Goal: Information Seeking & Learning: Learn about a topic

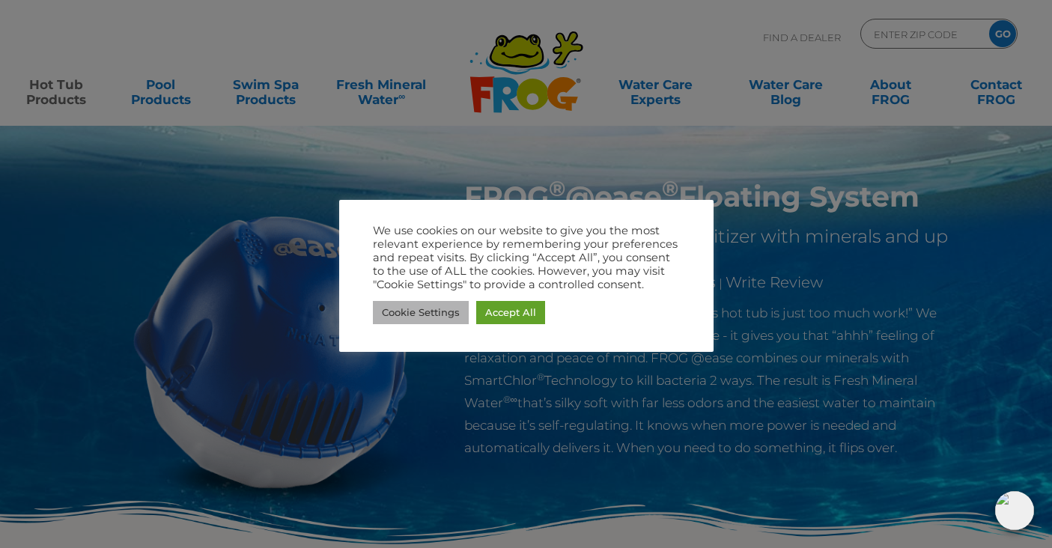
click at [428, 308] on link "Cookie Settings" at bounding box center [421, 312] width 96 height 23
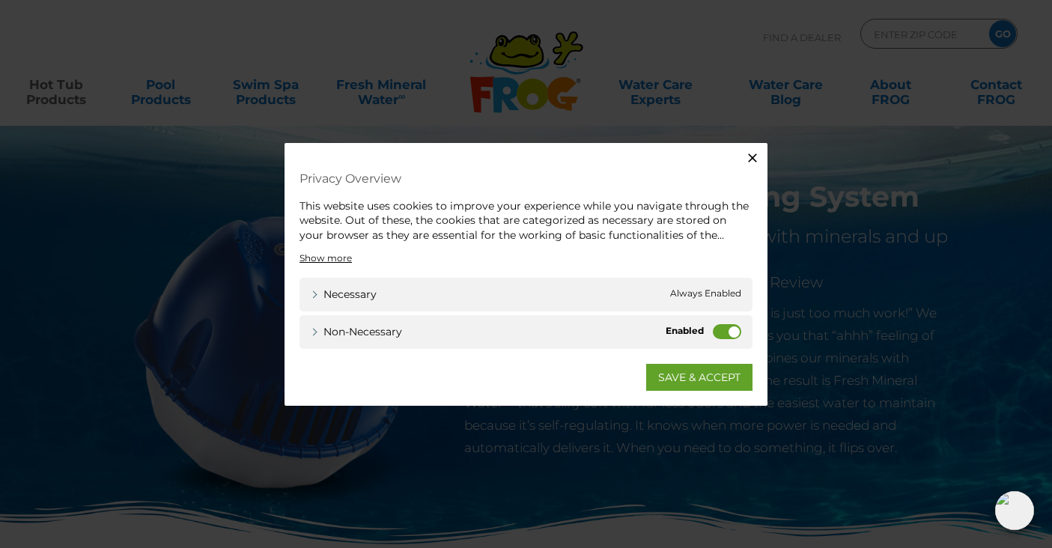
click at [711, 335] on div "Non-necessary Non-necessary" at bounding box center [525, 332] width 453 height 34
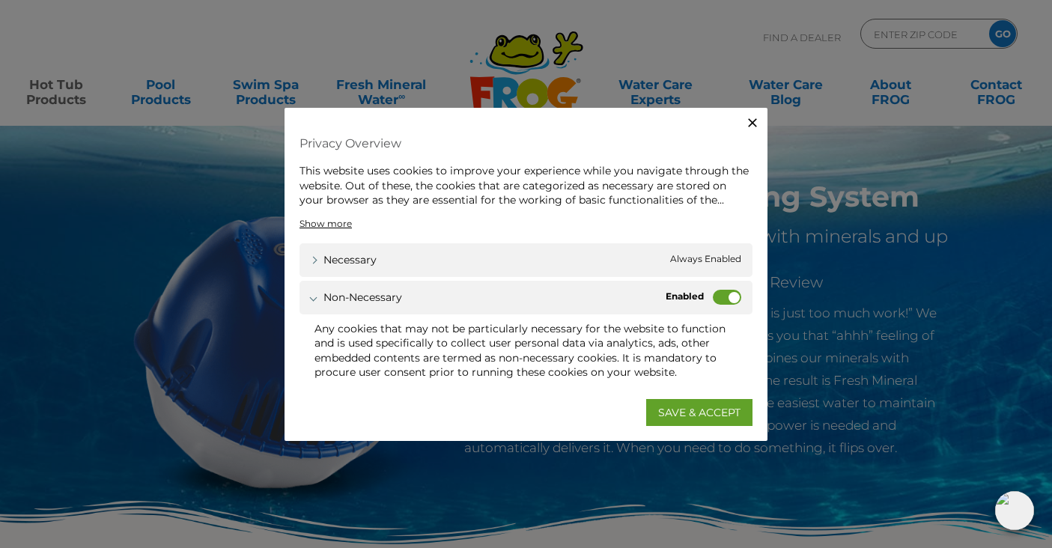
click at [719, 299] on label "Non-necessary" at bounding box center [727, 296] width 28 height 15
click at [0, 0] on input "Non-necessary" at bounding box center [0, 0] width 0 height 0
click at [697, 405] on link "SAVE & ACCEPT" at bounding box center [699, 412] width 106 height 27
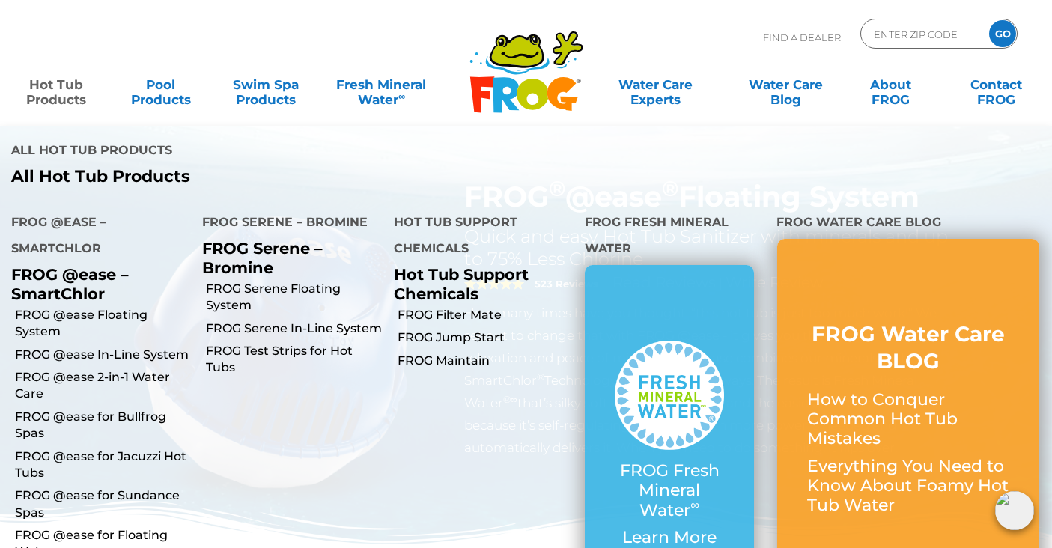
click at [49, 94] on link "Hot Tub Products" at bounding box center [56, 85] width 82 height 30
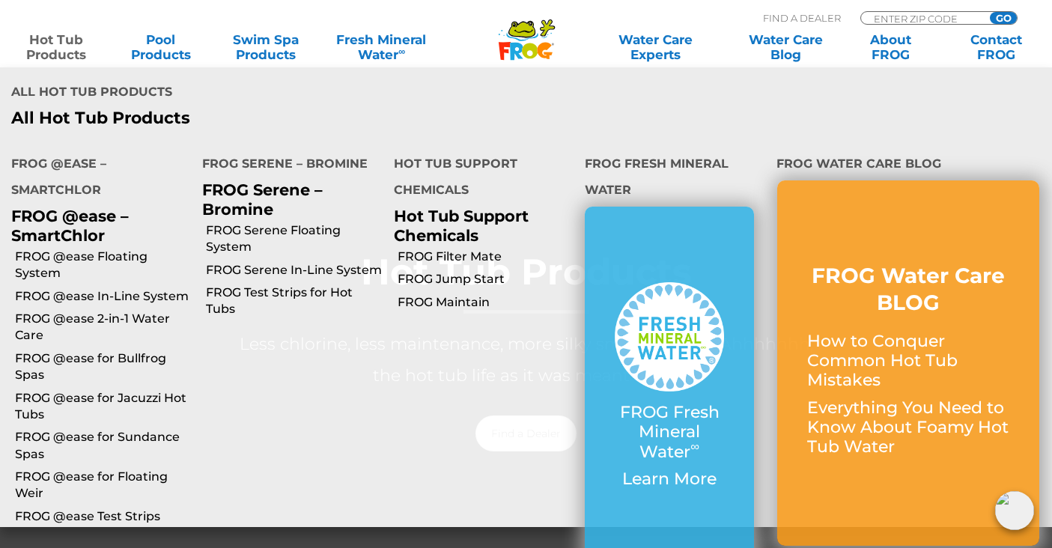
scroll to position [288, 0]
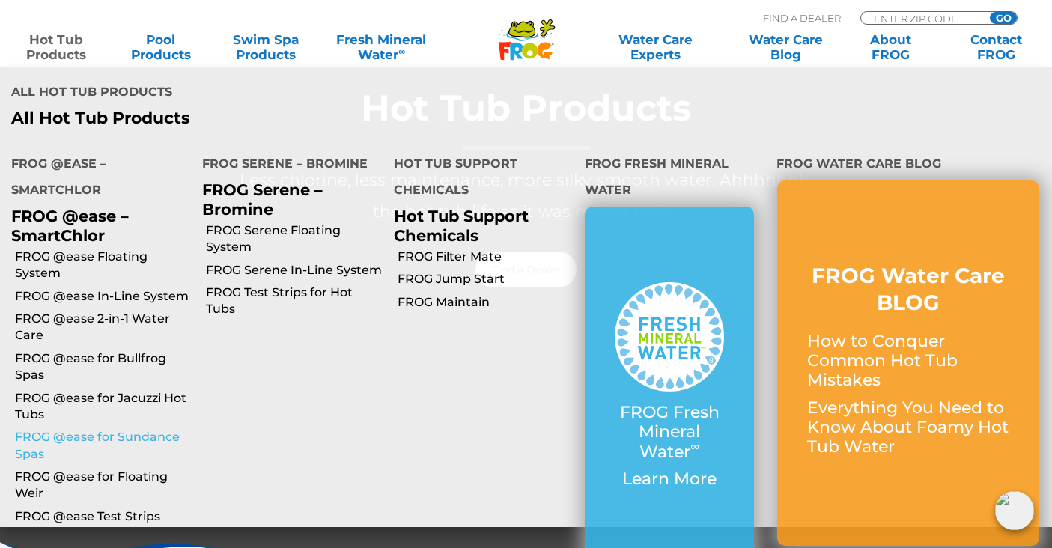
click at [98, 437] on link "FROG @ease for Sundance Spas" at bounding box center [103, 446] width 176 height 34
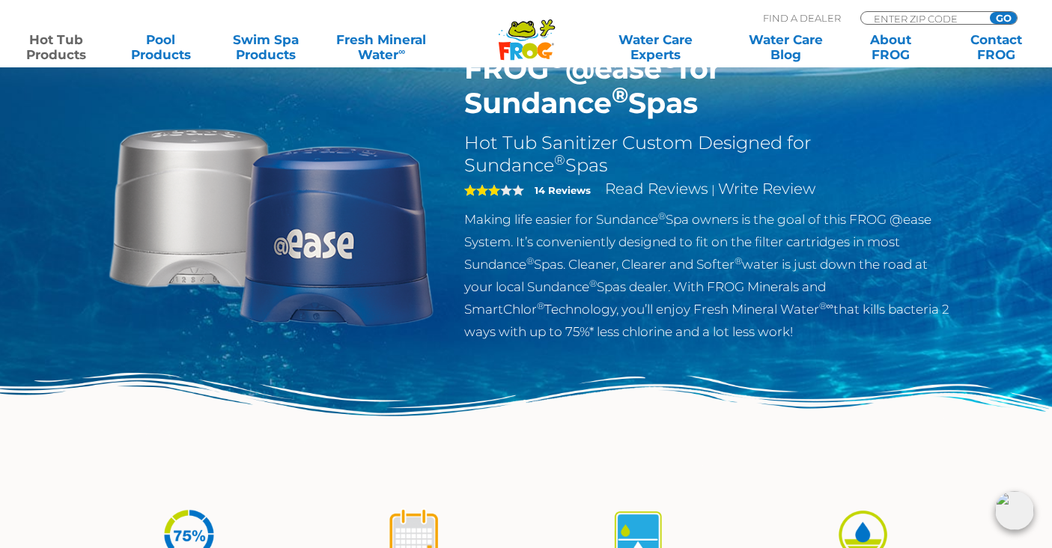
scroll to position [129, 0]
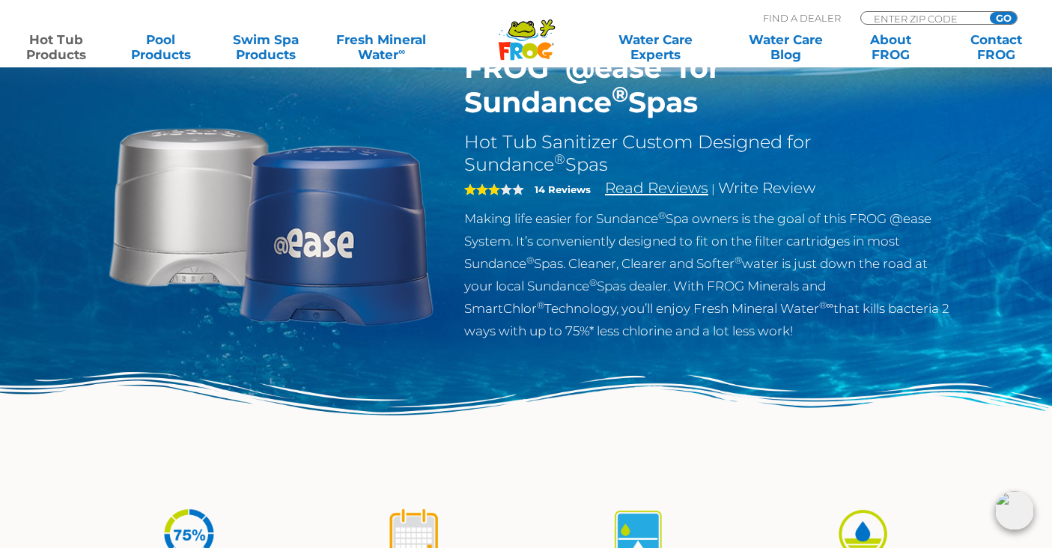
click at [655, 191] on link "Read Reviews" at bounding box center [656, 188] width 103 height 18
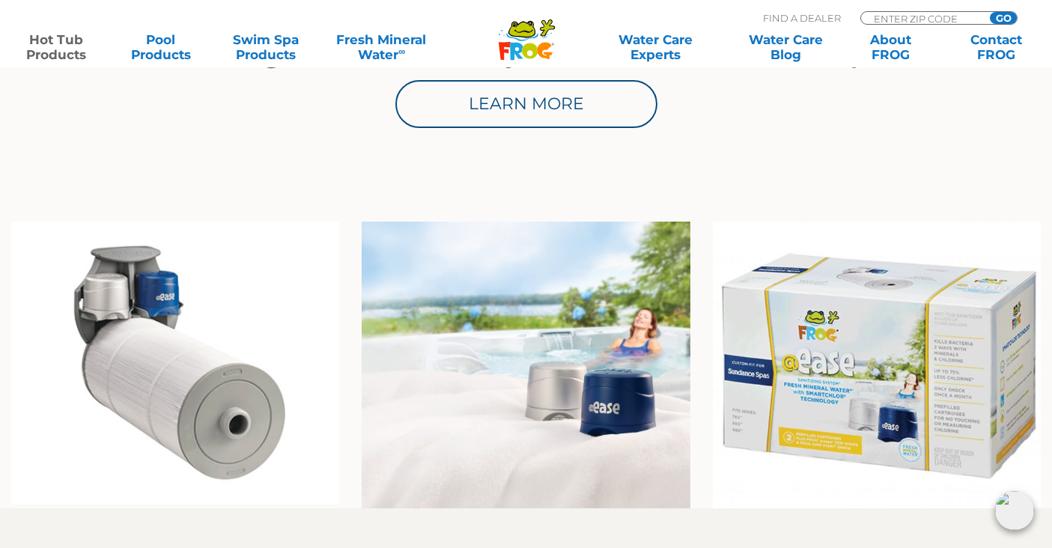
scroll to position [956, 0]
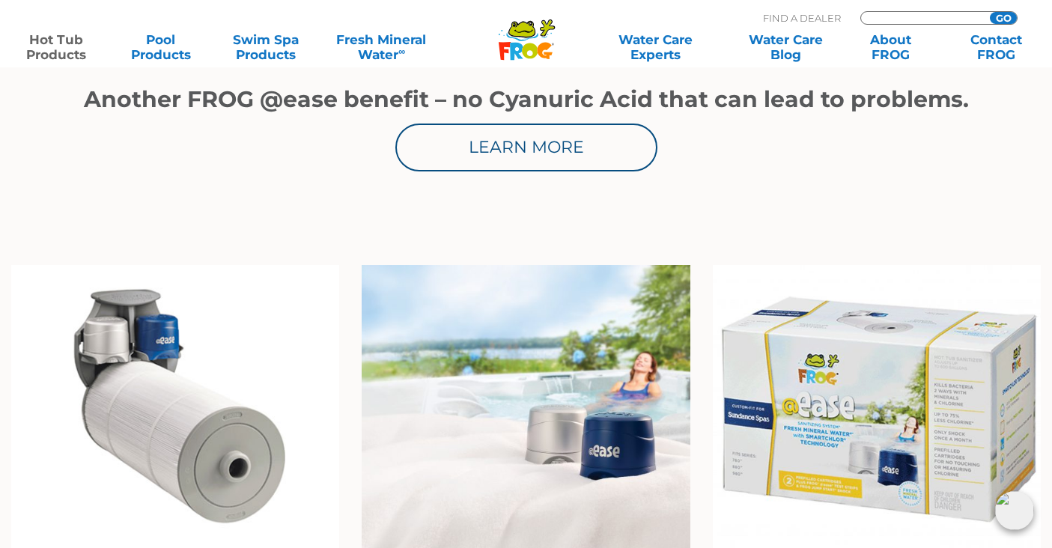
click at [911, 19] on input "Zip Code Form" at bounding box center [922, 18] width 101 height 13
type input "94025"
click at [1003, 18] on input "GO" at bounding box center [1003, 18] width 27 height 12
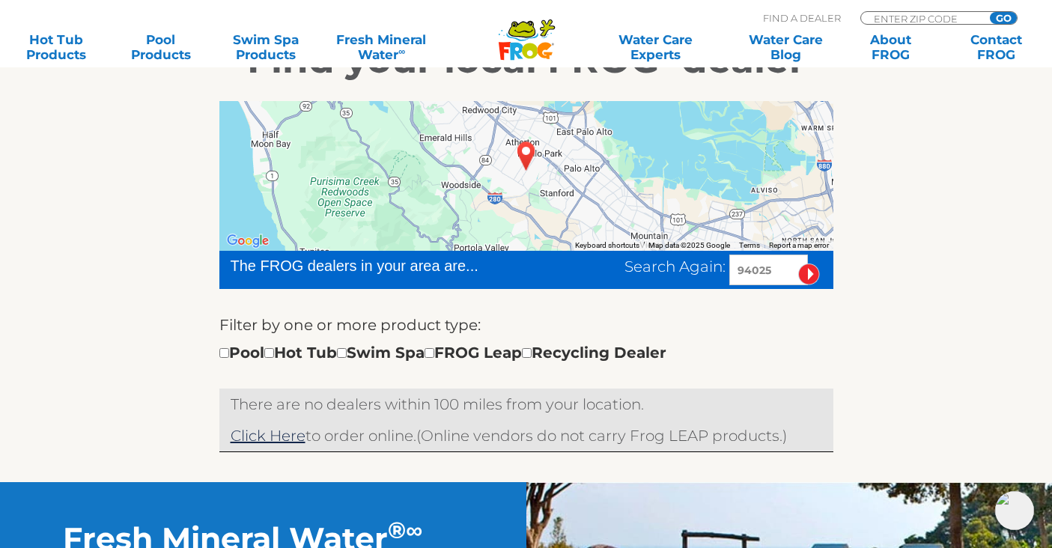
scroll to position [287, 0]
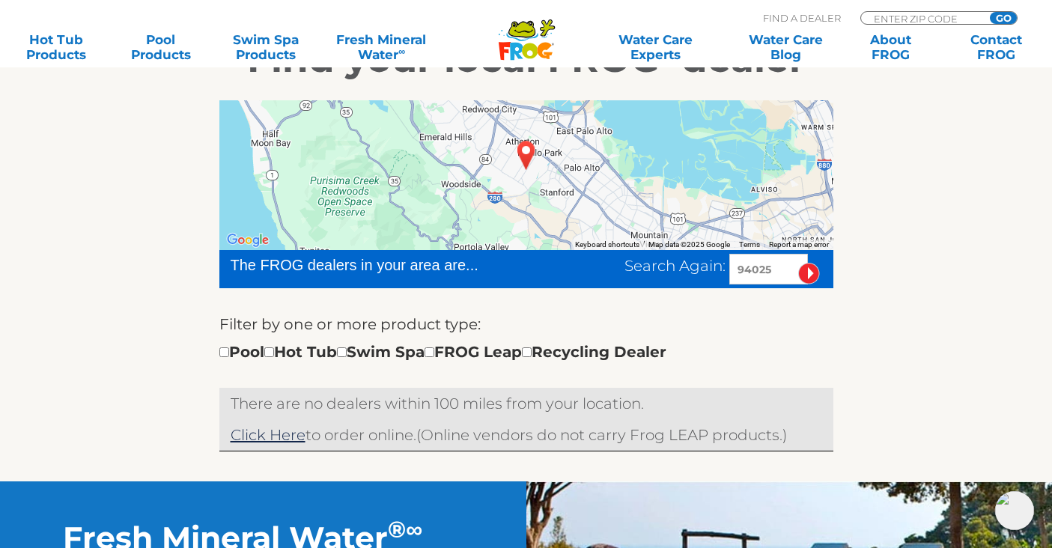
click at [291, 353] on div "Pool Hot Tub Swim Spa FROG Leap Recycling Dealer" at bounding box center [442, 352] width 447 height 24
click at [274, 353] on input "checkbox" at bounding box center [269, 352] width 10 height 10
checkbox input "true"
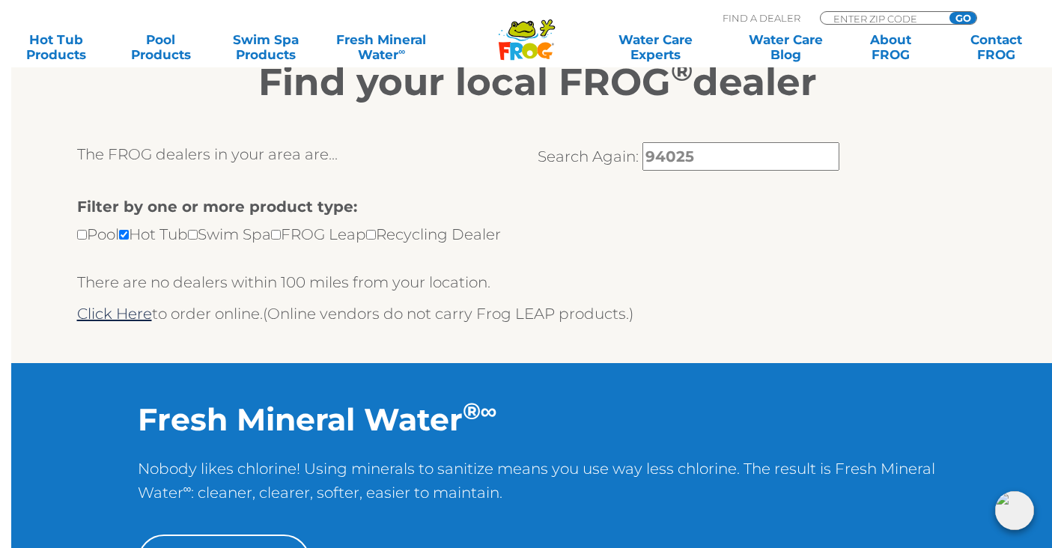
scroll to position [273, 0]
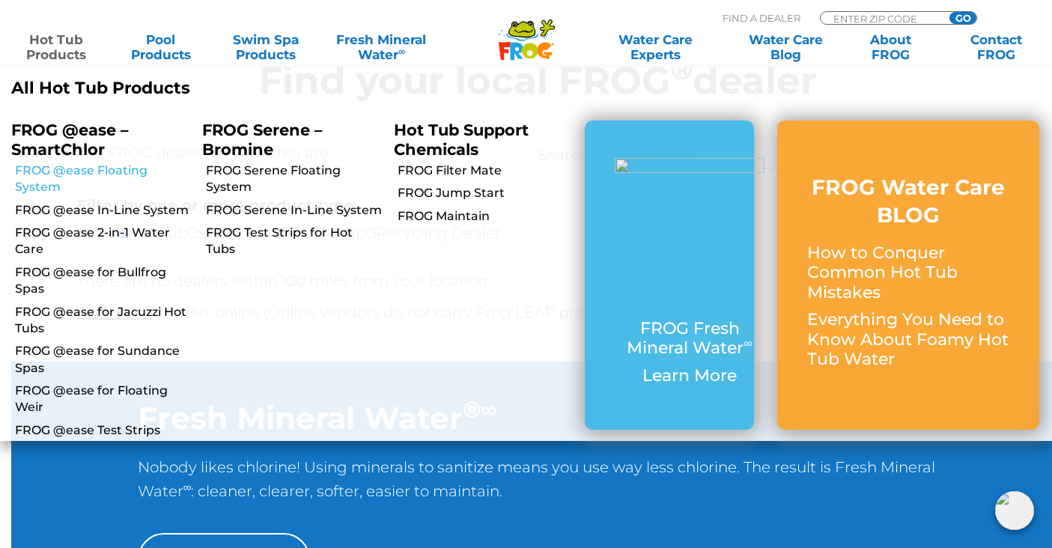
click at [61, 196] on link "FROG @ease Floating System" at bounding box center [103, 179] width 176 height 34
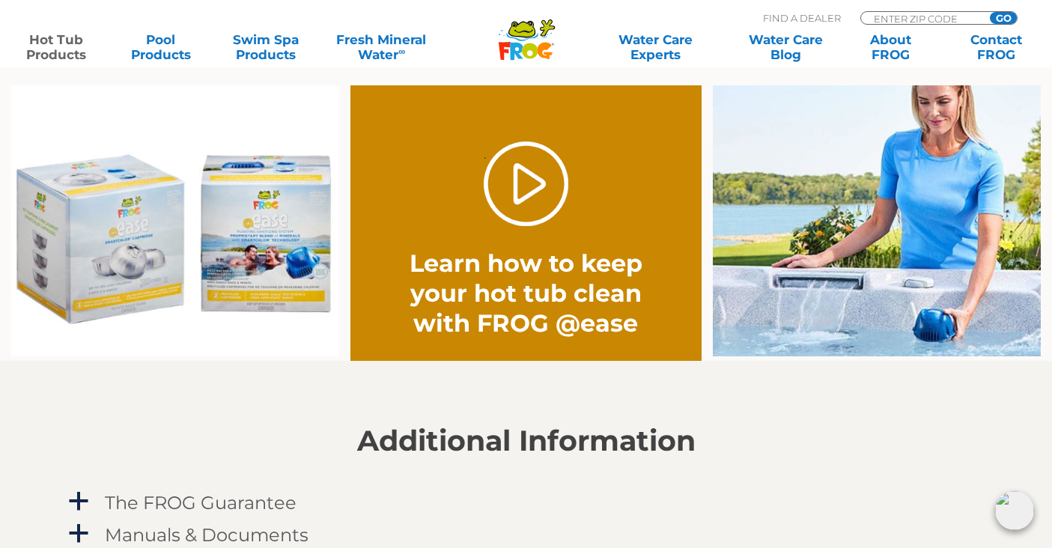
scroll to position [1141, 0]
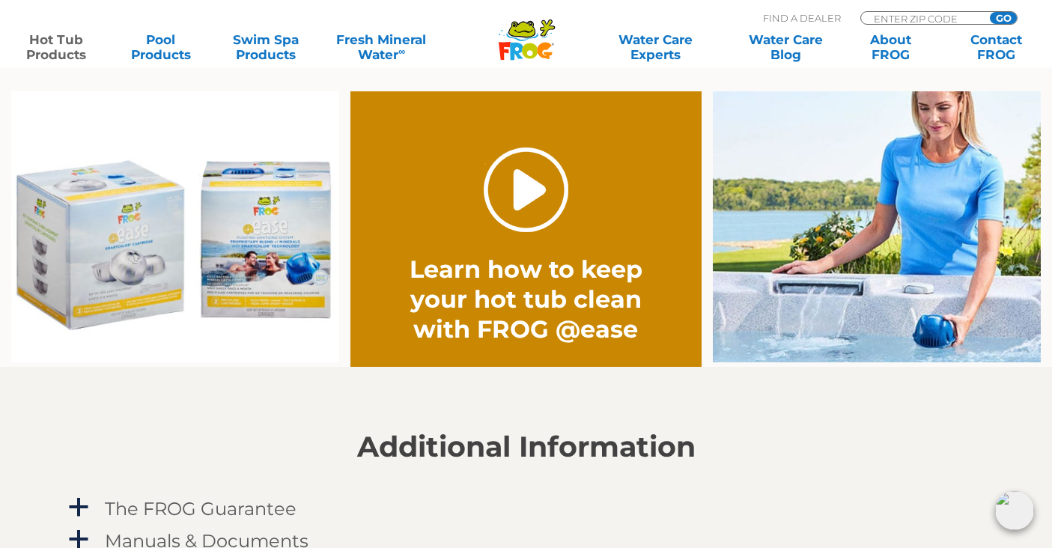
click at [532, 184] on link "." at bounding box center [526, 190] width 85 height 85
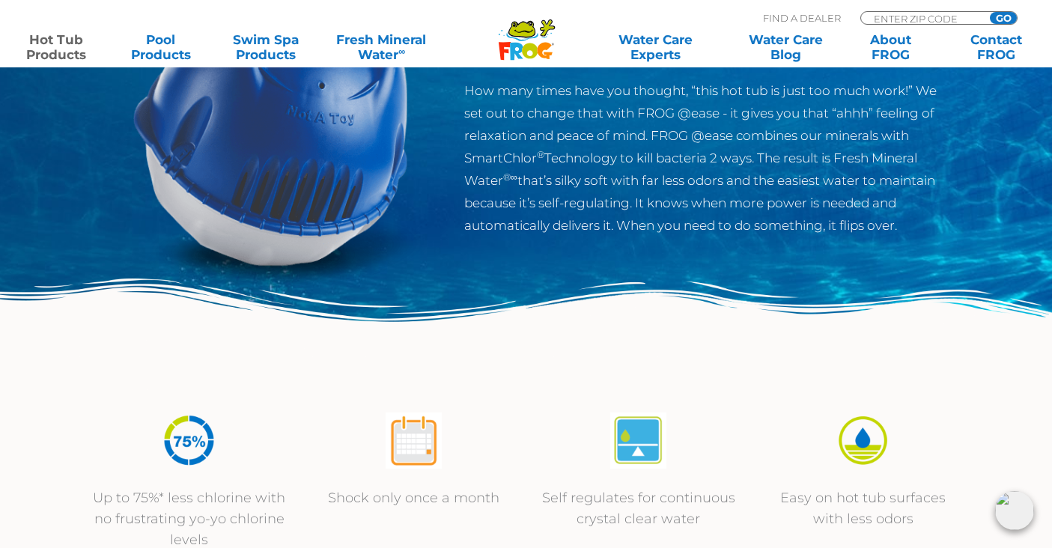
scroll to position [193, 0]
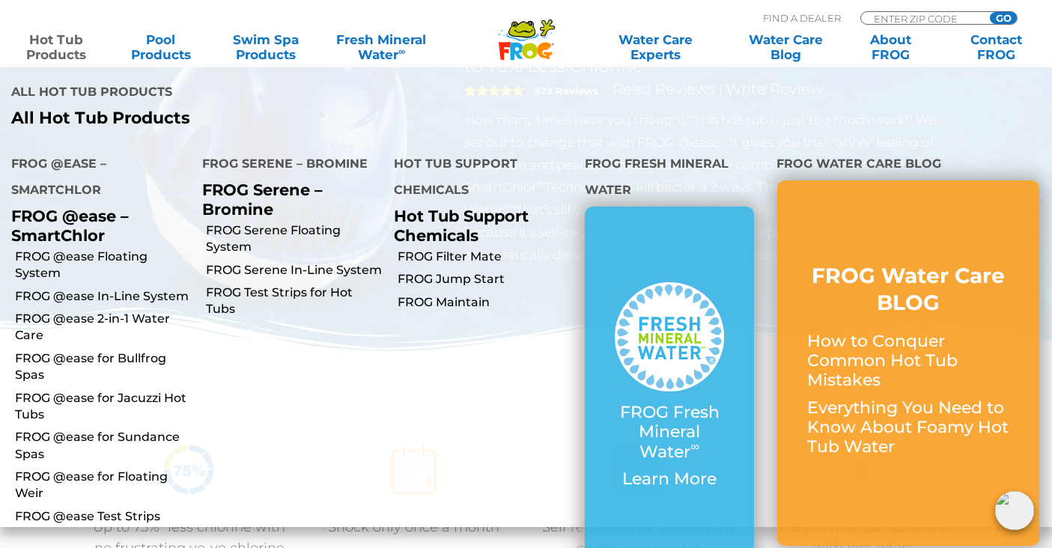
click at [64, 51] on link "Hot Tub Products" at bounding box center [56, 47] width 82 height 30
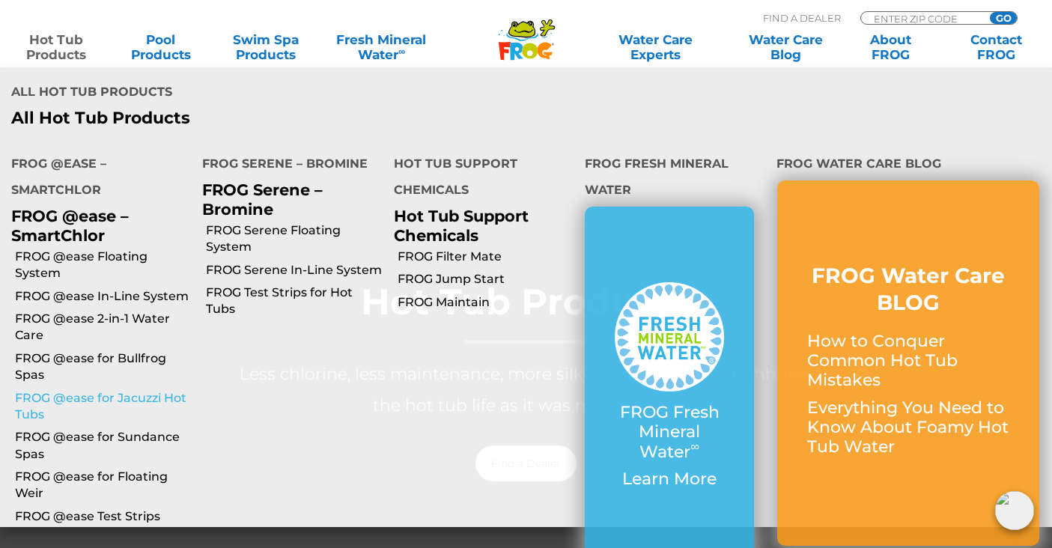
scroll to position [267, 0]
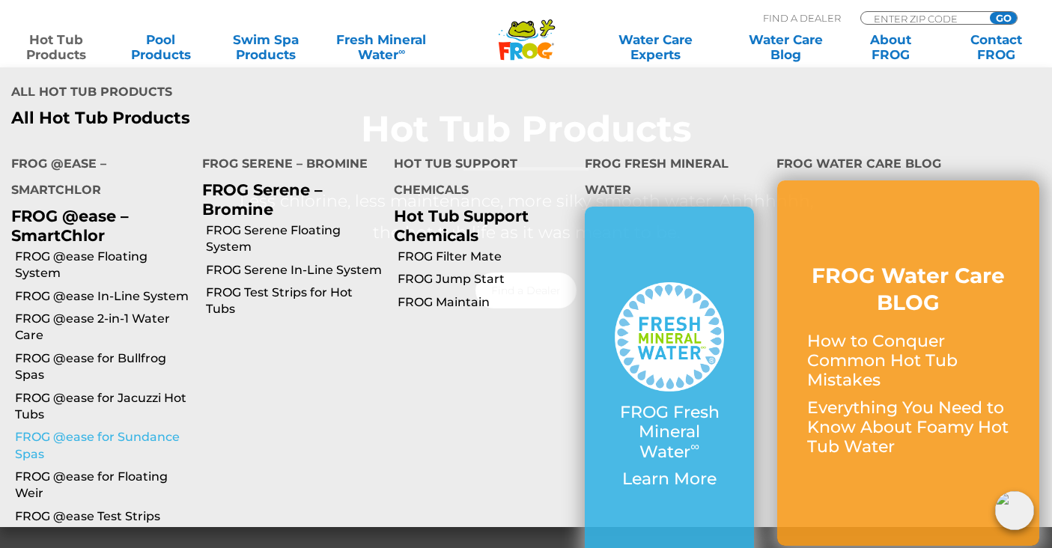
click at [121, 440] on link "FROG @ease for Sundance Spas" at bounding box center [103, 446] width 176 height 34
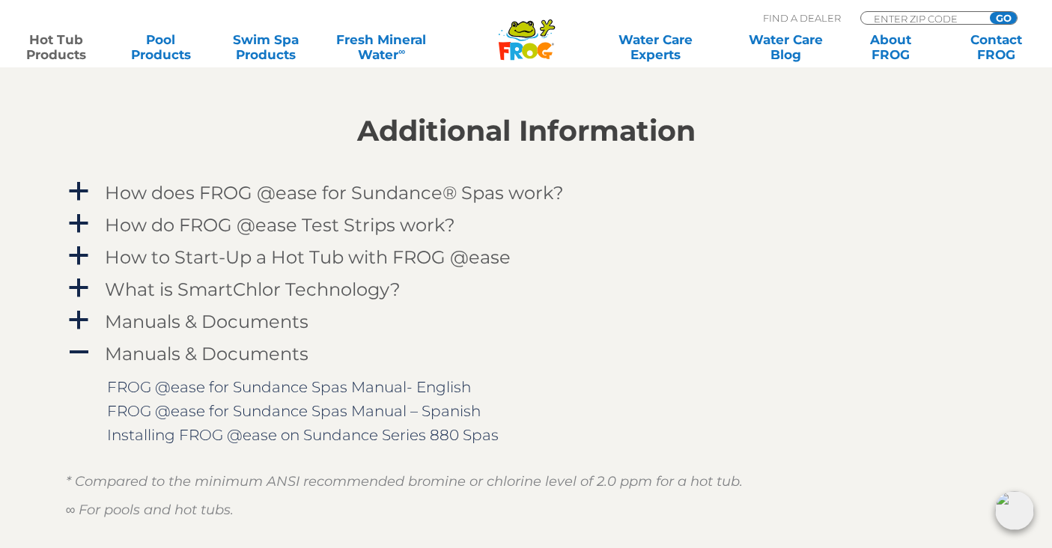
scroll to position [1433, 0]
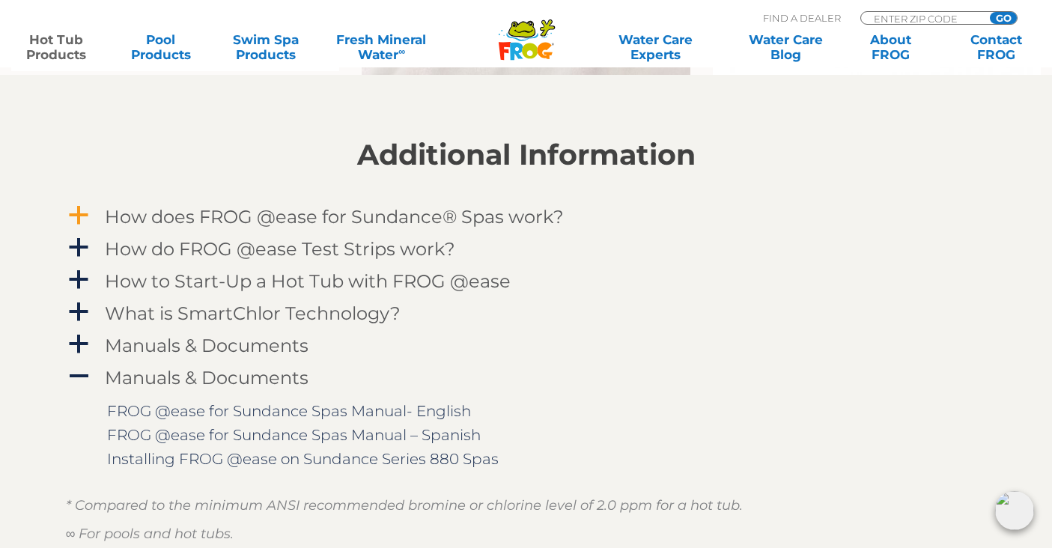
click at [77, 213] on span "a" at bounding box center [78, 215] width 22 height 22
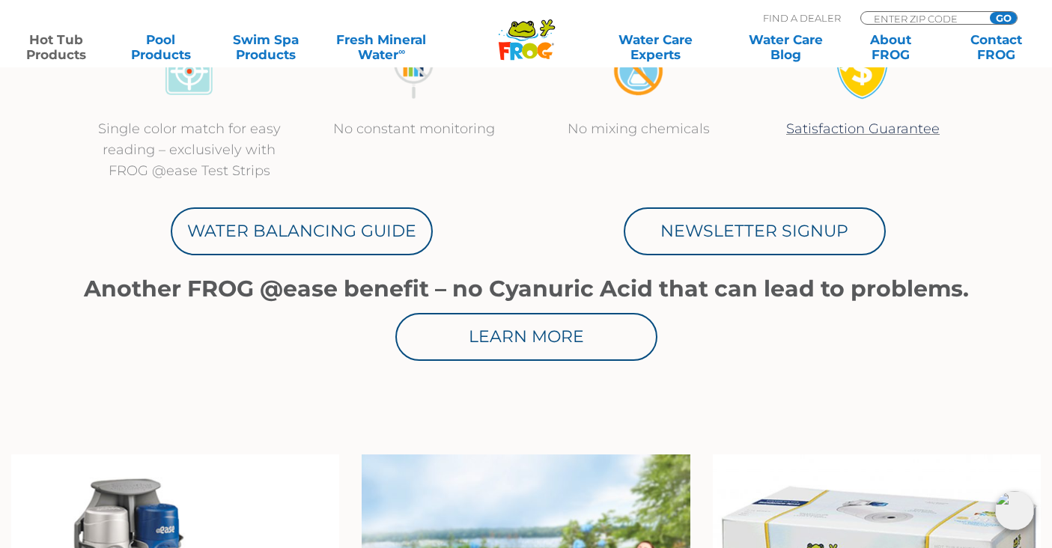
scroll to position [768, 0]
